Goal: Information Seeking & Learning: Learn about a topic

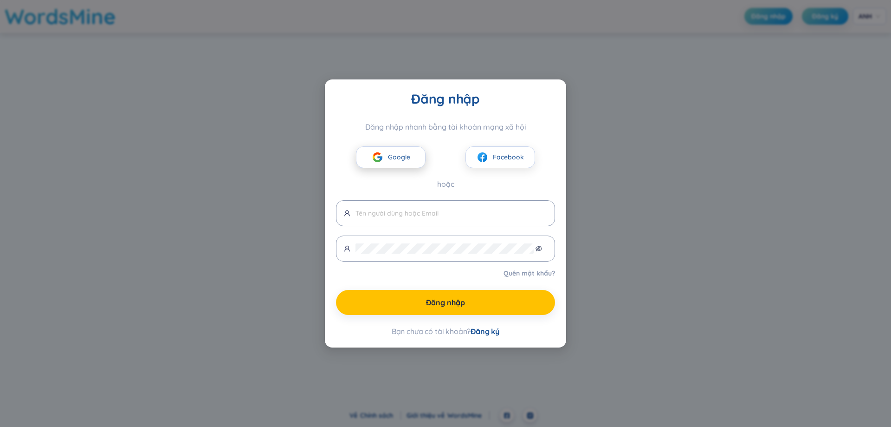
click at [420, 150] on button "Google" at bounding box center [391, 157] width 70 height 22
click at [390, 155] on button "Google" at bounding box center [391, 157] width 70 height 22
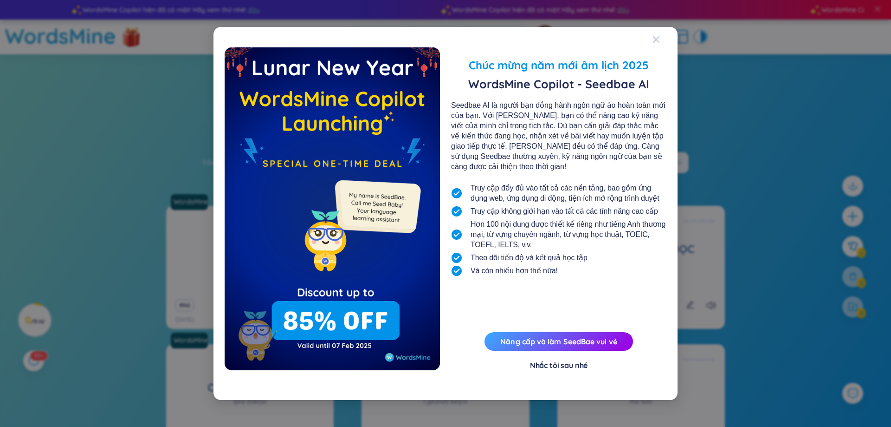
click at [657, 39] on icon "Đóng" at bounding box center [656, 39] width 6 height 6
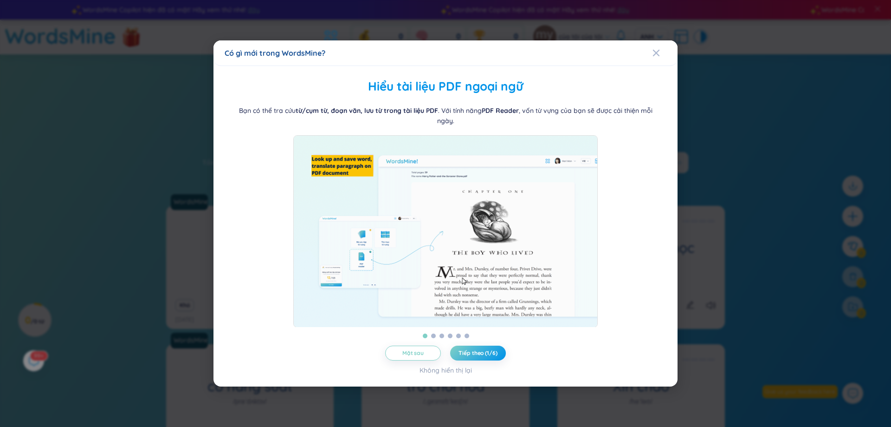
click at [545, 229] on img at bounding box center [445, 231] width 304 height 192
click at [482, 356] on span "Tiếp theo (1/6)" at bounding box center [478, 352] width 39 height 7
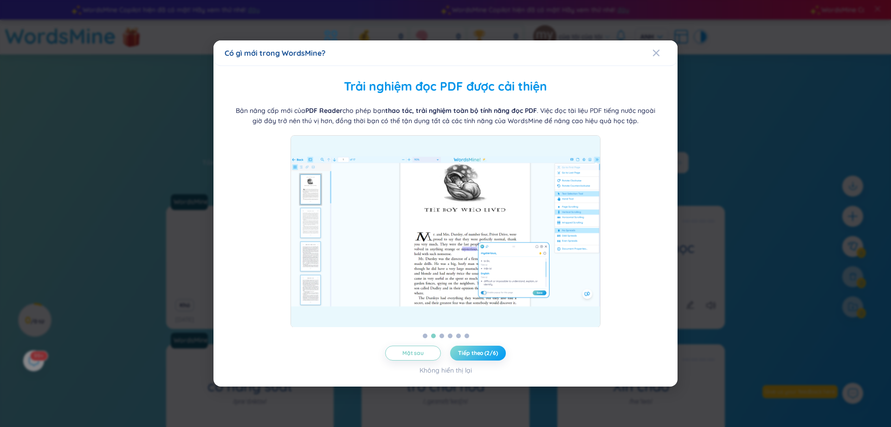
click at [482, 355] on font "Tiếp theo (2/6)" at bounding box center [477, 352] width 39 height 7
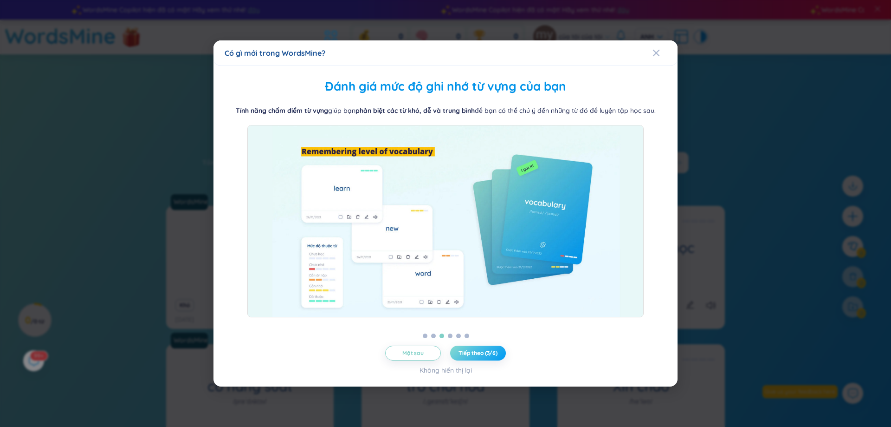
click at [482, 350] on font "Tiếp theo (3/6)" at bounding box center [478, 352] width 39 height 7
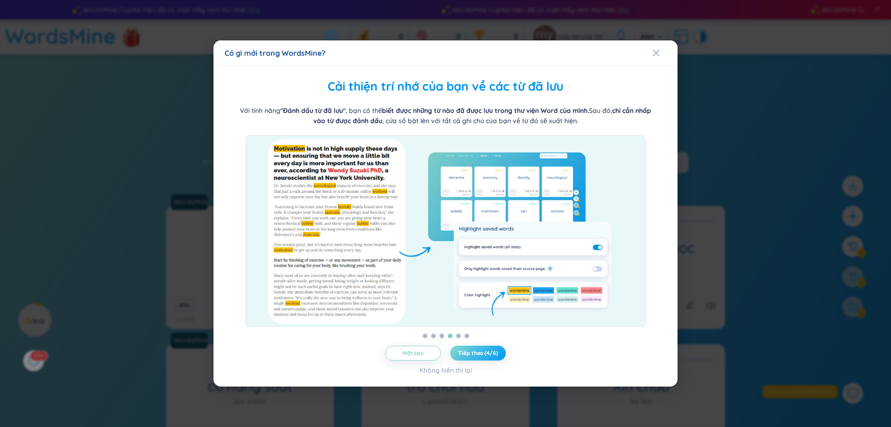
click at [482, 350] on font "Tiếp theo (4/6)" at bounding box center [477, 352] width 39 height 7
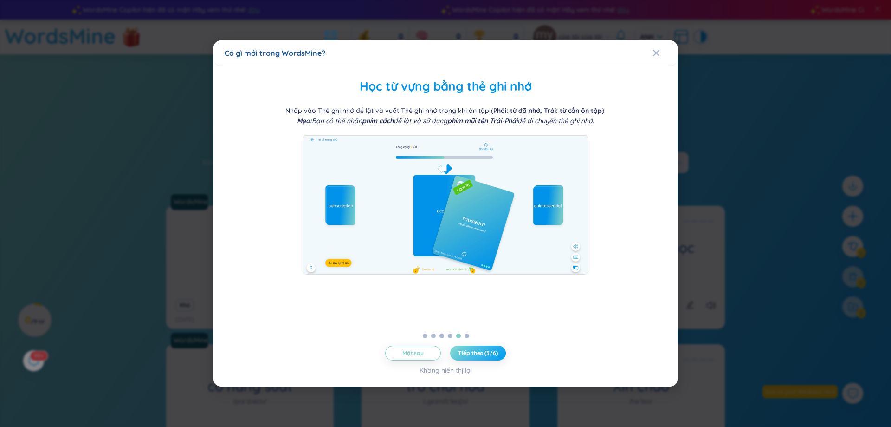
click at [482, 350] on font "Tiếp theo (5/6)" at bounding box center [477, 352] width 39 height 7
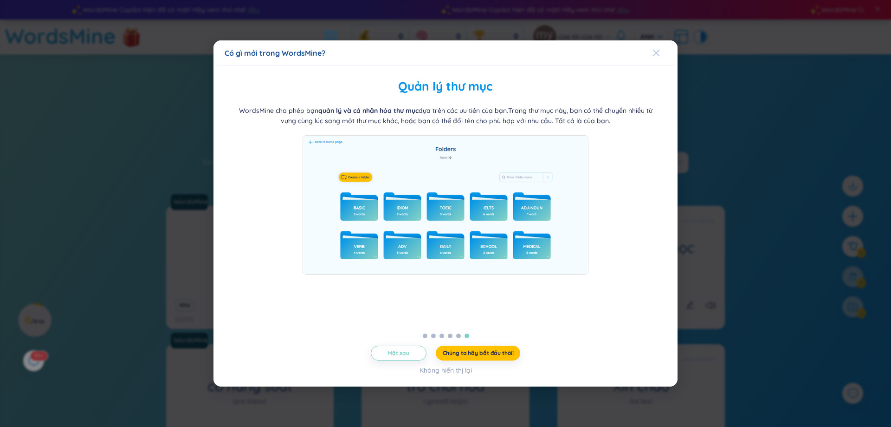
click at [658, 54] on icon "Đóng" at bounding box center [656, 53] width 6 height 6
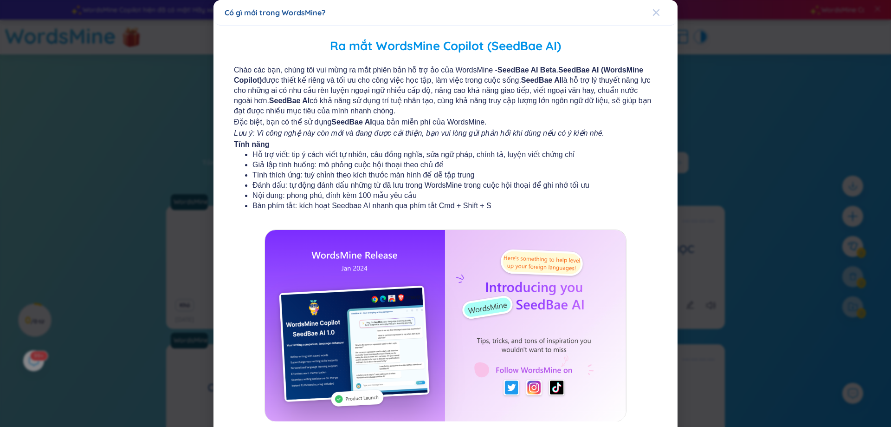
click at [656, 14] on icon "Đóng" at bounding box center [656, 12] width 7 height 7
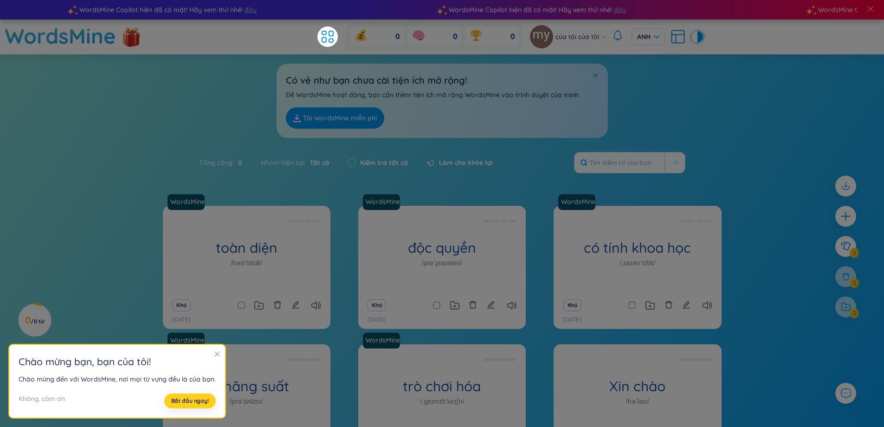
click at [182, 402] on font "Bắt đầu ngay!" at bounding box center [190, 400] width 38 height 7
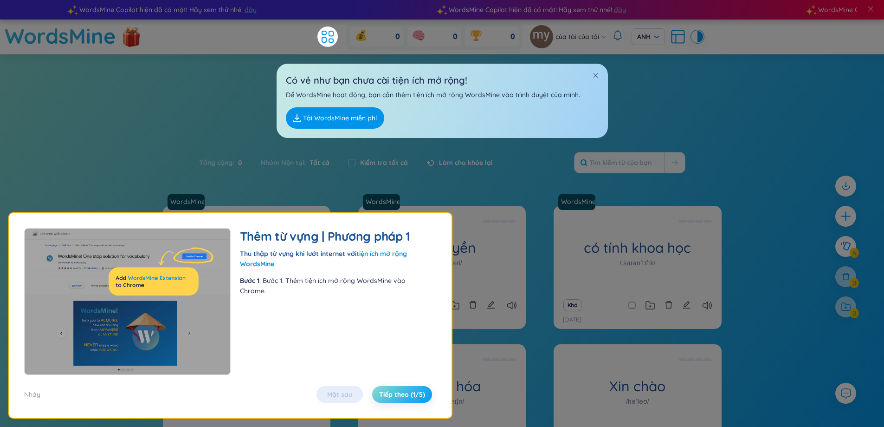
click at [399, 394] on font "Tiếp theo (1/5)" at bounding box center [402, 394] width 46 height 8
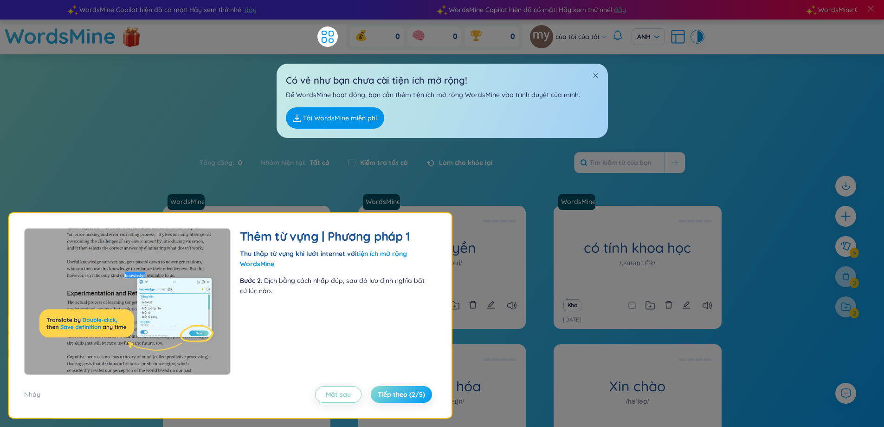
click at [398, 394] on font "Tiếp theo (2/5)" at bounding box center [401, 394] width 47 height 8
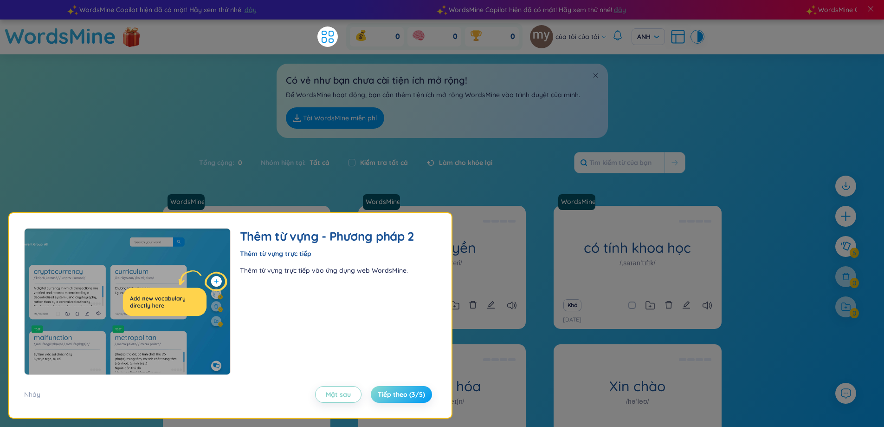
click at [398, 394] on font "Tiếp theo (3/5)" at bounding box center [401, 394] width 47 height 8
click at [398, 394] on span "Tiếp theo (3/5)" at bounding box center [401, 393] width 47 height 9
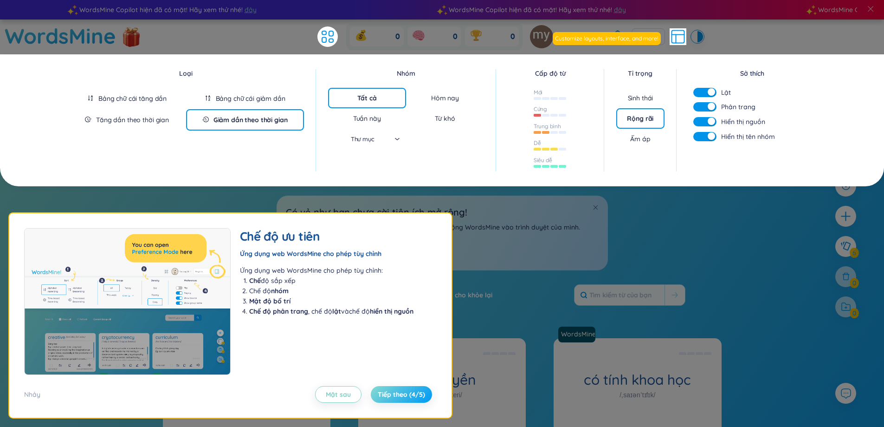
click at [398, 394] on font "Tiếp theo (4/5)" at bounding box center [401, 394] width 47 height 8
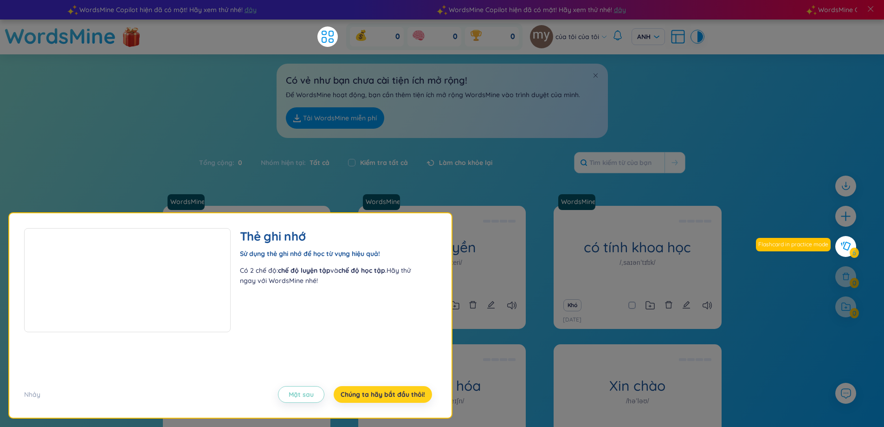
click at [398, 394] on font "Chúng ta hãy bắt đầu thôi!" at bounding box center [383, 394] width 84 height 8
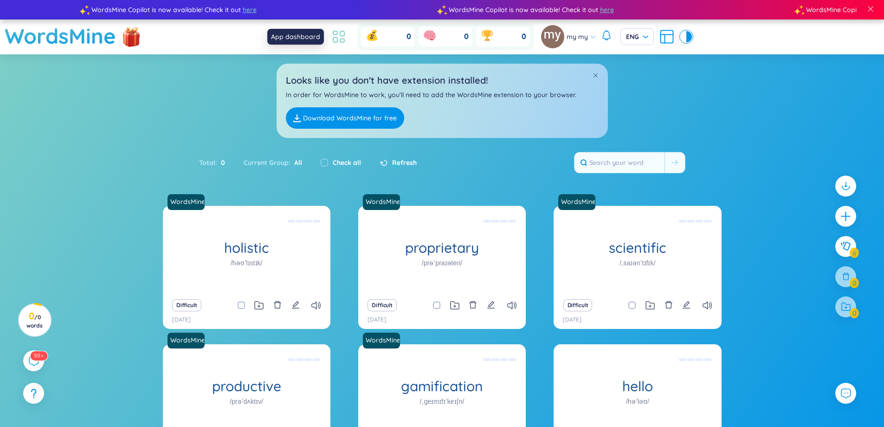
click at [345, 35] on icon at bounding box center [338, 36] width 17 height 17
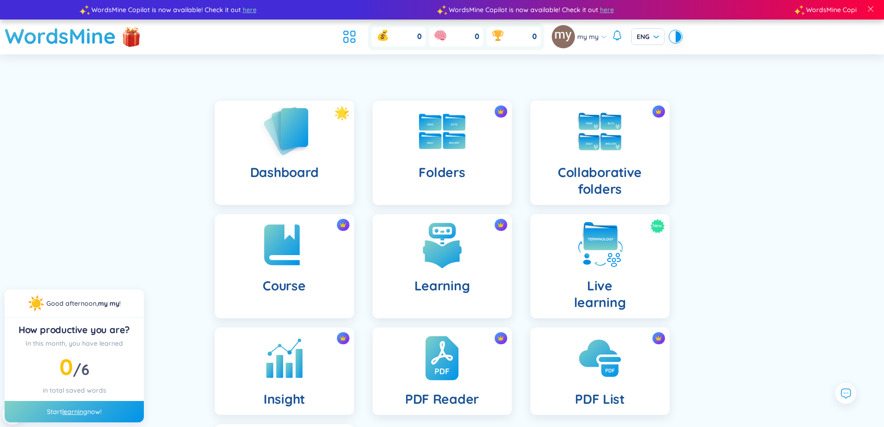
click at [287, 135] on img at bounding box center [284, 130] width 51 height 53
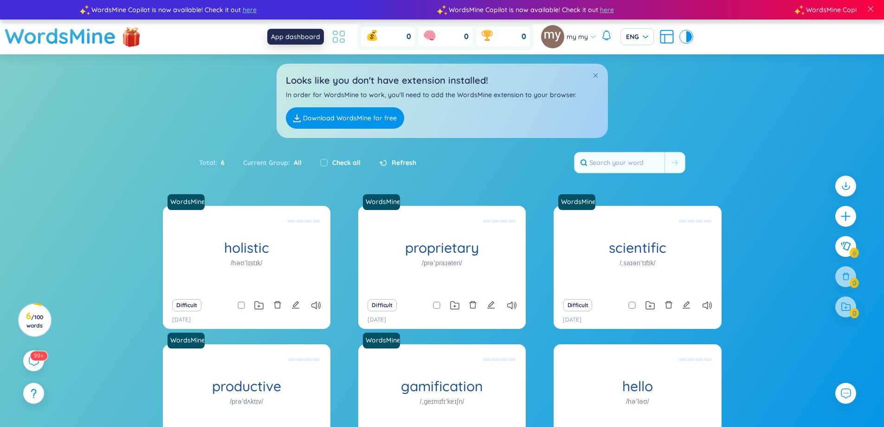
click at [334, 31] on icon at bounding box center [338, 36] width 17 height 17
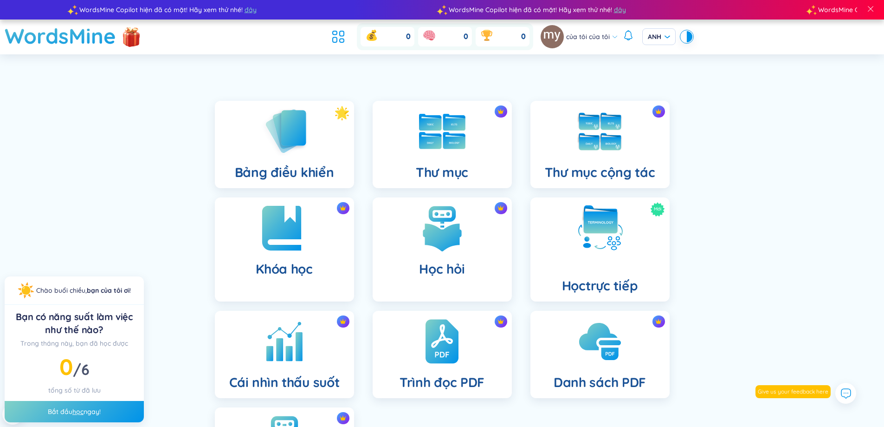
click at [301, 231] on img at bounding box center [284, 227] width 51 height 51
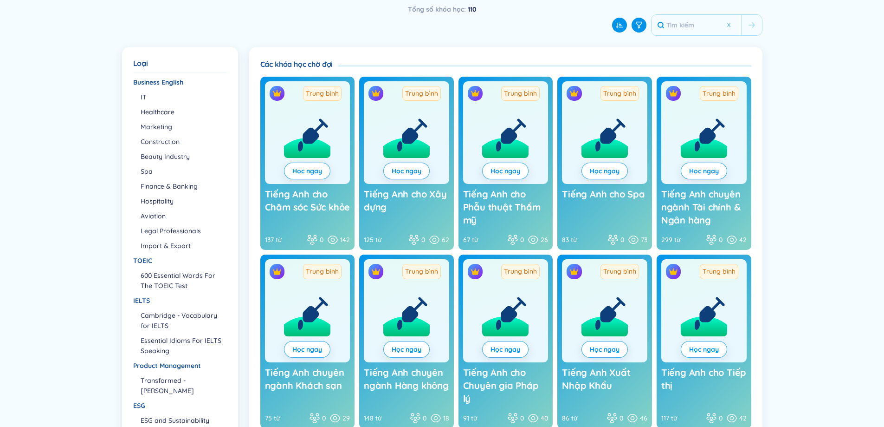
scroll to position [159, 0]
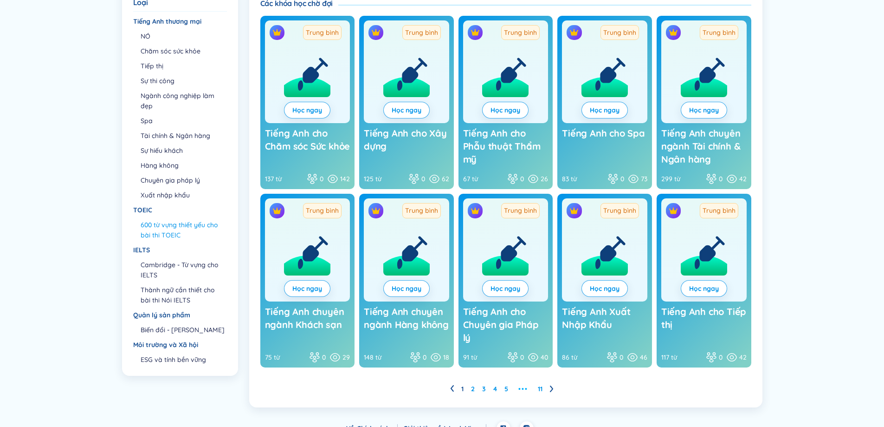
click at [179, 221] on font "600 từ vựng thiết yếu cho bài thi TOEIC" at bounding box center [180, 229] width 78 height 19
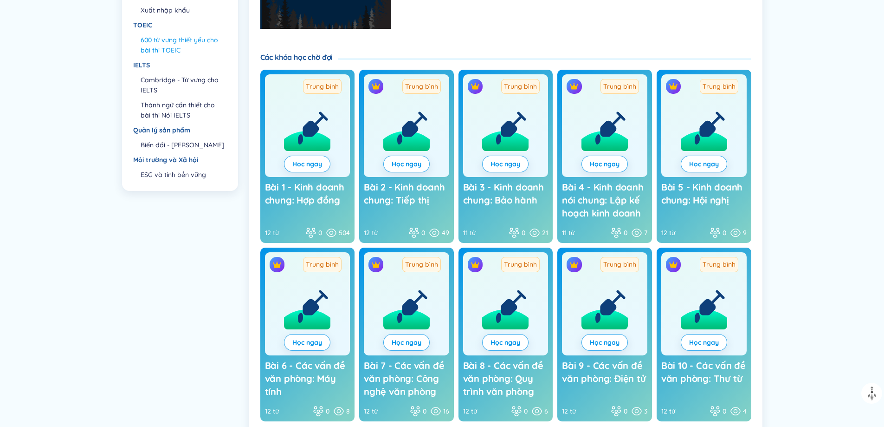
scroll to position [345, 0]
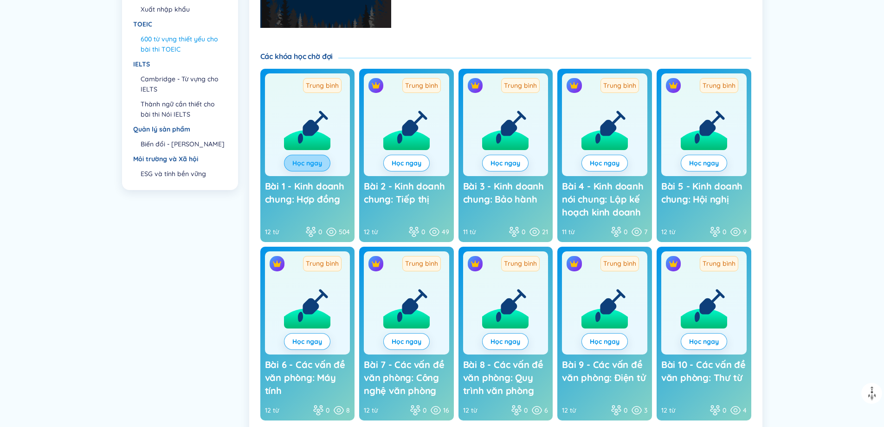
click at [303, 163] on link "Học ngay" at bounding box center [307, 163] width 32 height 10
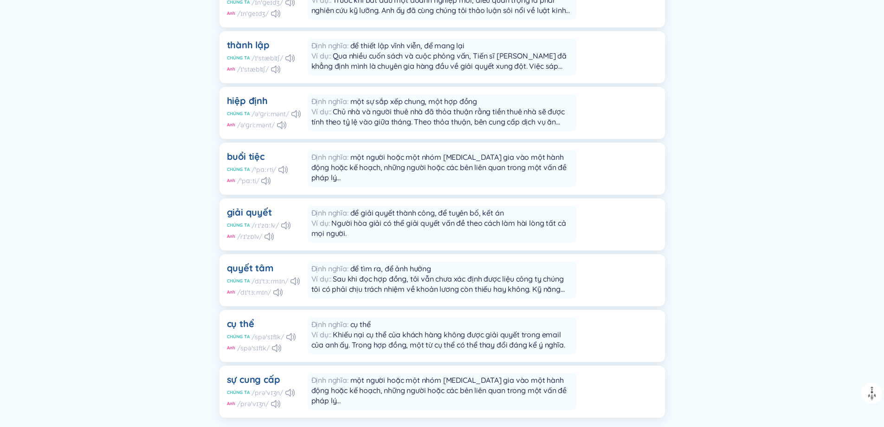
scroll to position [429, 0]
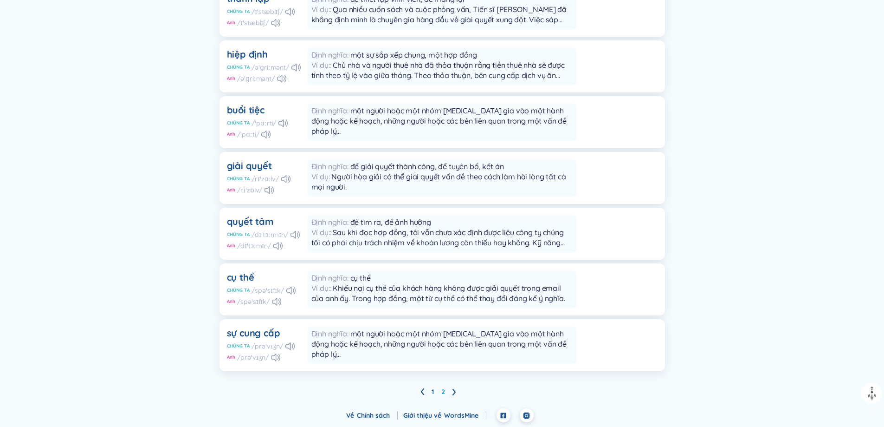
click at [453, 391] on icon at bounding box center [455, 391] width 4 height 7
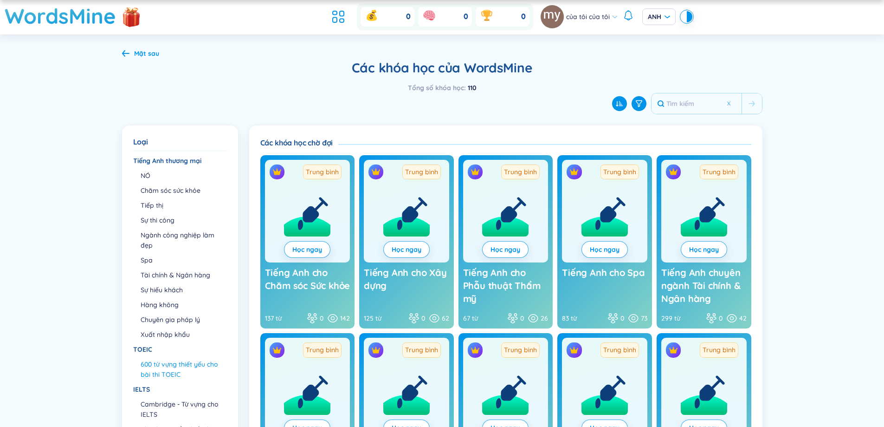
click at [182, 371] on li "600 từ vựng thiết yếu cho bài thi TOEIC" at bounding box center [183, 369] width 85 height 20
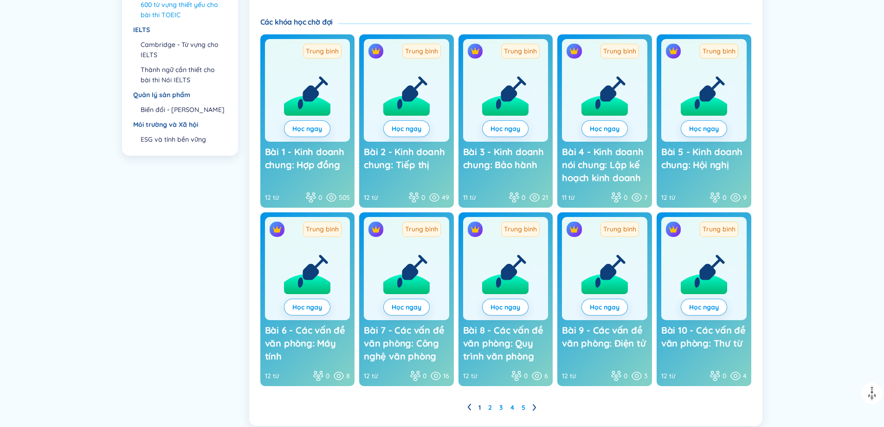
scroll to position [391, 0]
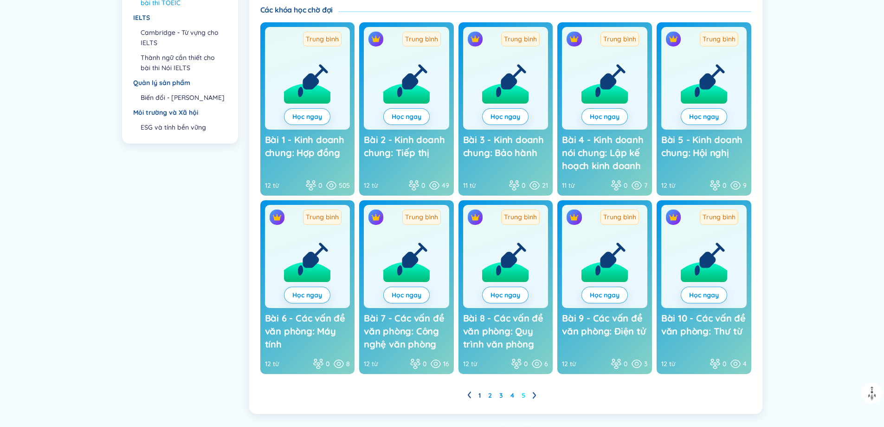
click at [524, 396] on font "5" at bounding box center [524, 395] width 4 height 8
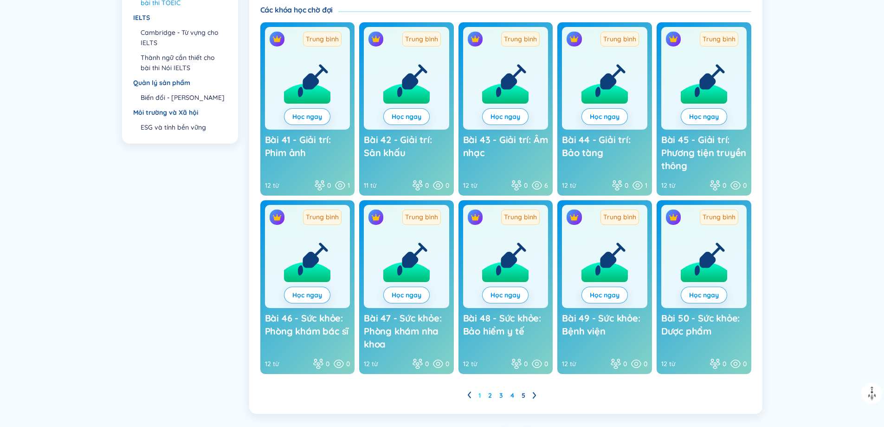
click at [479, 396] on font "1" at bounding box center [479, 395] width 2 height 8
